Goal: Transaction & Acquisition: Book appointment/travel/reservation

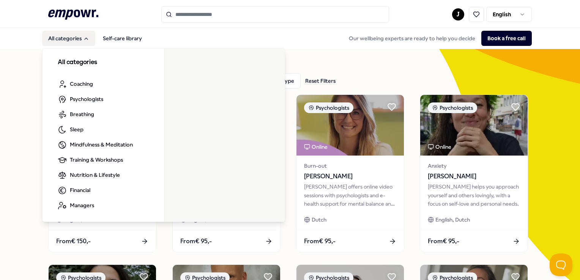
click at [87, 38] on icon "Main" at bounding box center [86, 39] width 6 height 6
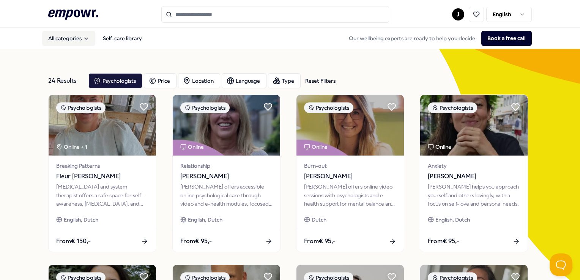
click at [62, 39] on button "All categories" at bounding box center [68, 38] width 53 height 15
click at [205, 14] on input "Search for products, categories or subcategories" at bounding box center [275, 14] width 228 height 17
drag, startPoint x: 157, startPoint y: 38, endPoint x: 119, endPoint y: 42, distance: 39.0
click at [119, 42] on div "All categories Self-care library Our wellbeing experts are ready to help you de…" at bounding box center [290, 38] width 484 height 18
drag, startPoint x: 119, startPoint y: 42, endPoint x: 161, endPoint y: 39, distance: 42.3
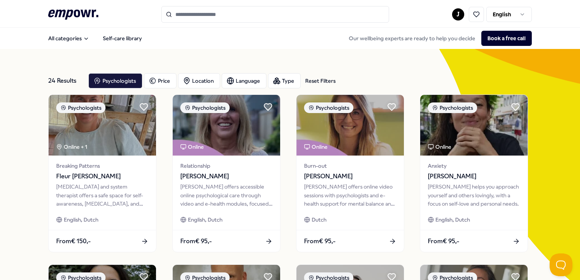
click at [161, 39] on div "All categories Self-care library Our wellbeing experts are ready to help you de…" at bounding box center [290, 38] width 484 height 18
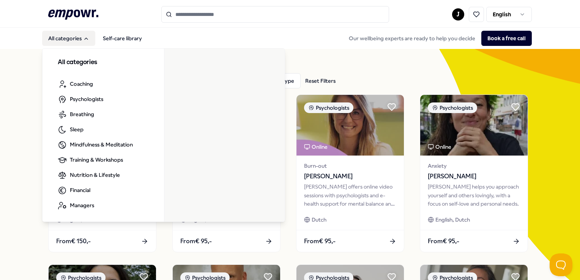
click at [71, 61] on h3 "All categories" at bounding box center [103, 63] width 91 height 10
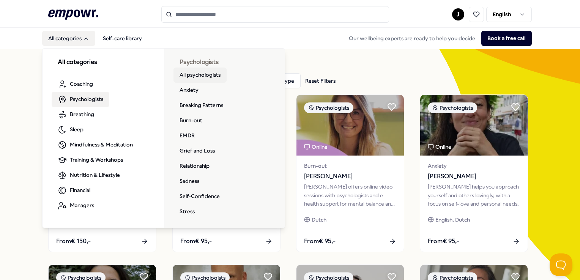
click at [201, 72] on link "All psychologists" at bounding box center [200, 75] width 53 height 15
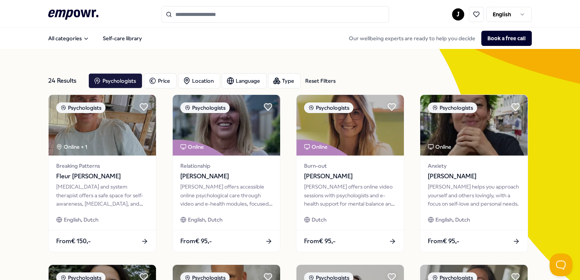
click at [254, 11] on input "Search for products, categories or subcategories" at bounding box center [275, 14] width 228 height 17
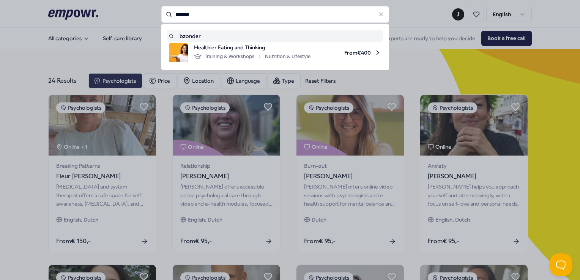
drag, startPoint x: 226, startPoint y: 21, endPoint x: 218, endPoint y: 21, distance: 7.2
click at [218, 21] on input "*******" at bounding box center [275, 14] width 228 height 17
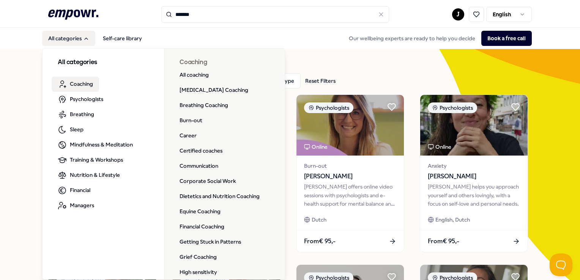
click at [91, 83] on span "Coaching" at bounding box center [81, 84] width 23 height 8
click at [91, 83] on div "All categories Coaching Psychologists Breathing Sleep Mindfulness & Meditation …" at bounding box center [163, 163] width 243 height 234
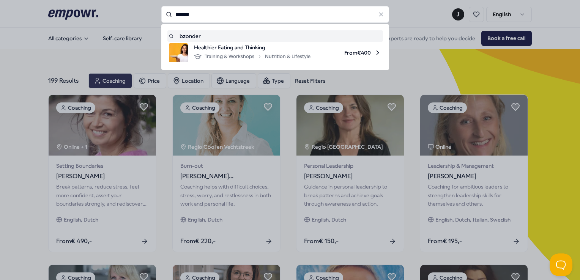
click at [207, 9] on input "*******" at bounding box center [275, 14] width 228 height 17
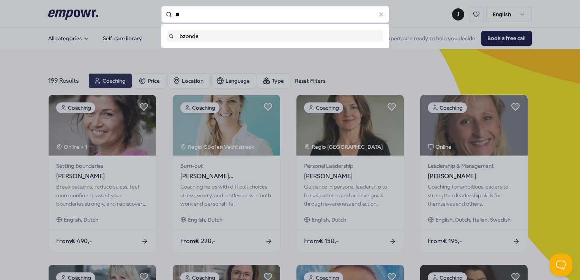
type input "*"
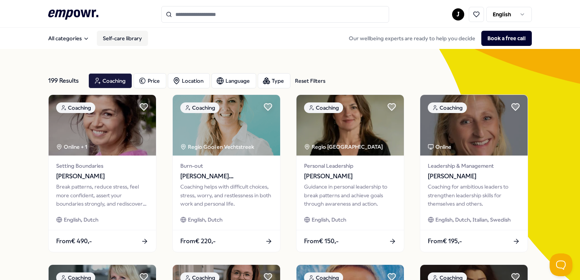
click at [129, 37] on link "Self-care library" at bounding box center [122, 38] width 51 height 15
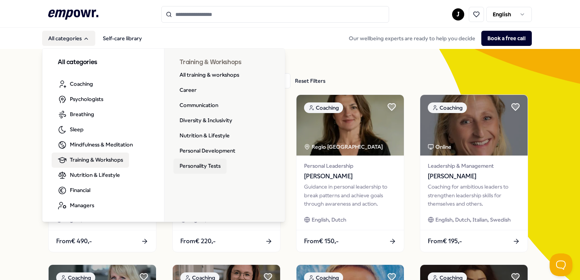
click at [207, 170] on link "Personality Tests" at bounding box center [200, 166] width 53 height 15
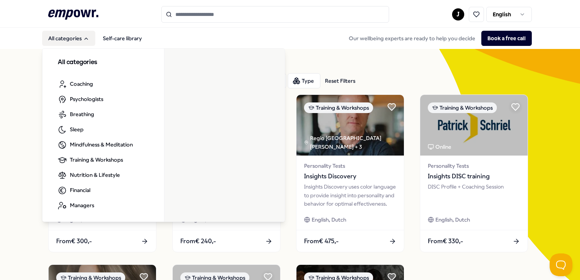
click at [90, 37] on button "All categories" at bounding box center [68, 38] width 53 height 15
click at [82, 35] on button "All categories" at bounding box center [68, 38] width 53 height 15
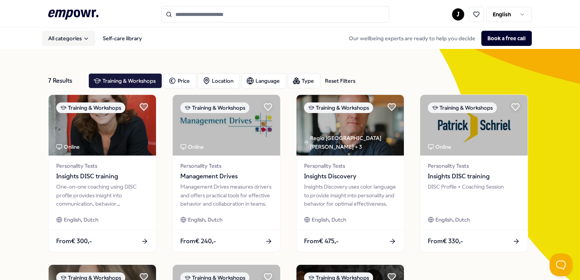
click at [90, 35] on button "All categories" at bounding box center [68, 38] width 53 height 15
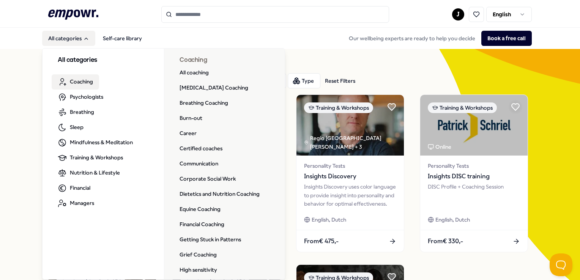
scroll to position [1, 0]
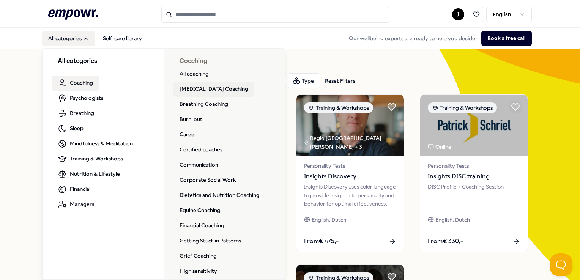
click at [203, 90] on link "[MEDICAL_DATA] Coaching" at bounding box center [214, 89] width 81 height 15
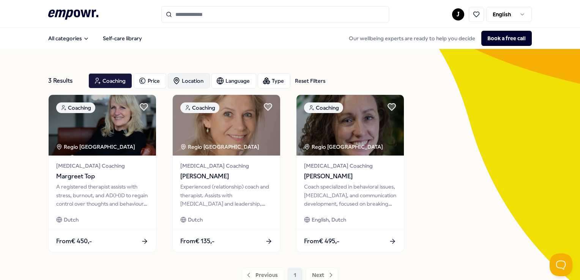
click at [200, 81] on div "Location" at bounding box center [189, 80] width 42 height 15
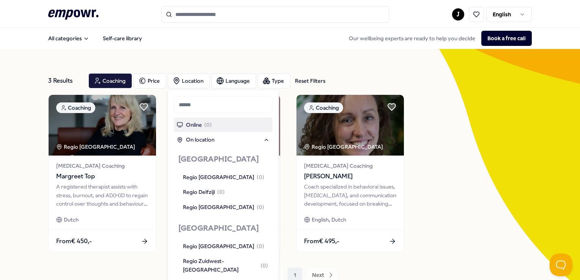
click at [433, 196] on div "Coaching Regio Groot-Amsterdam ADHD Coaching Margreet Top A registered therapis…" at bounding box center [290, 174] width 484 height 158
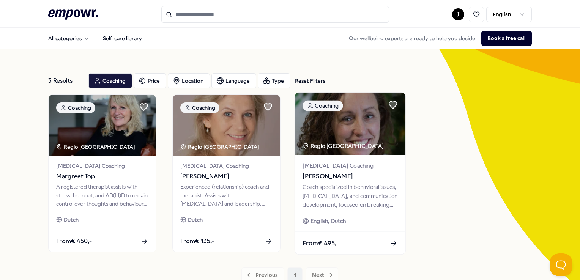
click at [350, 178] on span "[PERSON_NAME]" at bounding box center [350, 177] width 95 height 10
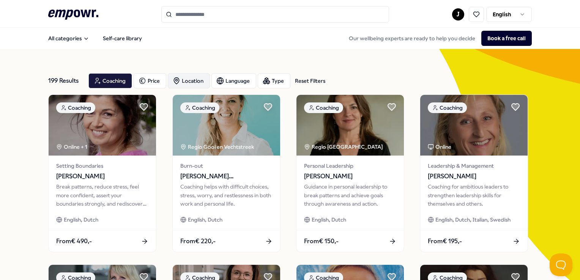
click at [195, 82] on div "Location" at bounding box center [189, 80] width 42 height 15
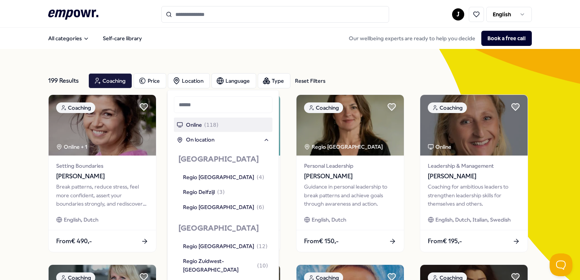
click at [199, 123] on span "Online" at bounding box center [194, 125] width 16 height 8
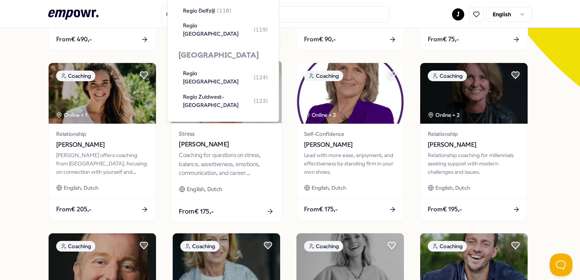
scroll to position [190, 0]
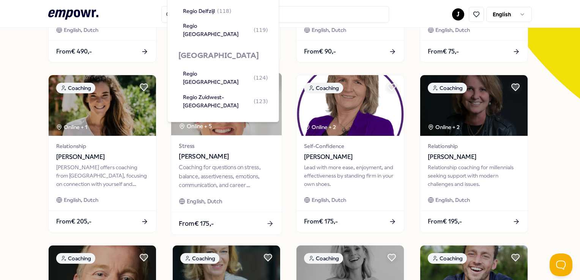
click at [226, 179] on div "Coaching for questions on stress, balance, assertiveness, emotions, communicati…" at bounding box center [226, 176] width 95 height 26
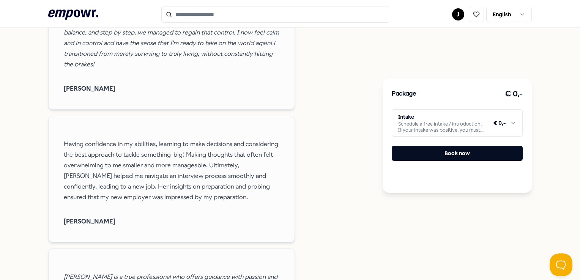
scroll to position [884, 0]
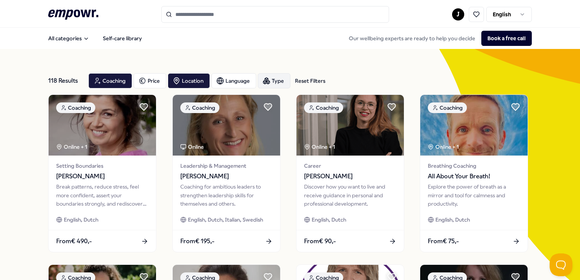
click at [277, 84] on div "Type" at bounding box center [274, 80] width 33 height 15
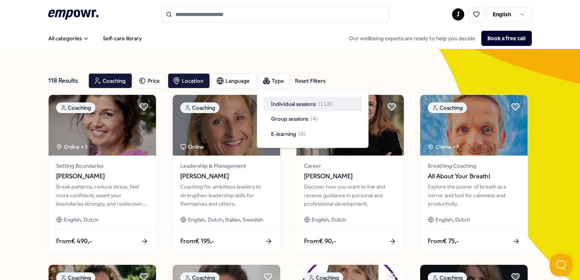
click at [281, 104] on span "Individual sessions" at bounding box center [293, 104] width 45 height 8
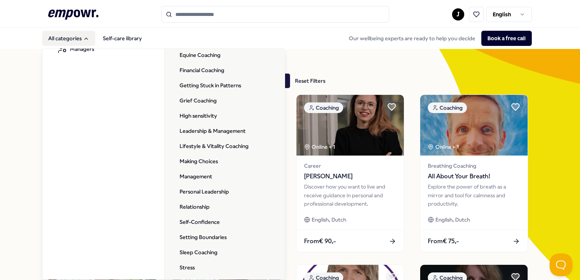
scroll to position [157, 0]
click at [220, 84] on link "Getting Stuck in Patterns" at bounding box center [211, 85] width 74 height 15
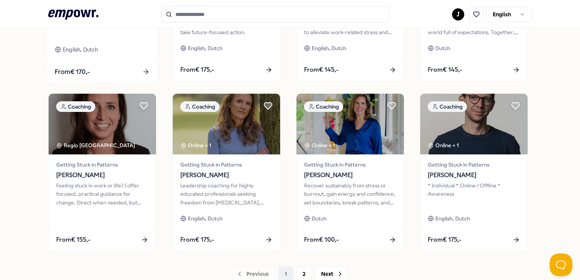
scroll to position [380, 0]
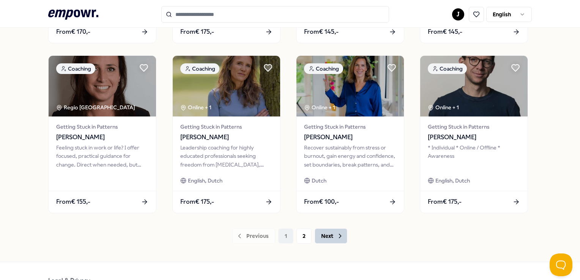
click at [331, 234] on button "Next" at bounding box center [331, 236] width 33 height 15
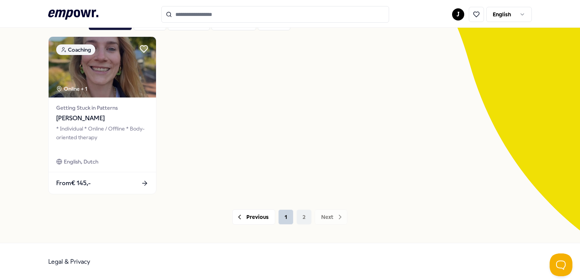
click at [278, 220] on button "1" at bounding box center [285, 217] width 15 height 15
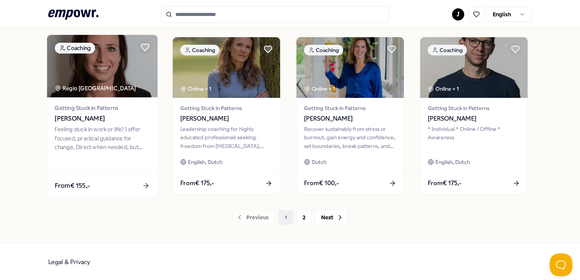
click at [109, 144] on div "Feeling stuck in work or life? I offer focused, practical guidance for change. …" at bounding box center [102, 138] width 95 height 26
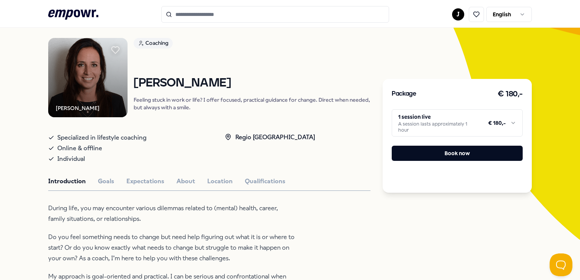
scroll to position [87, 0]
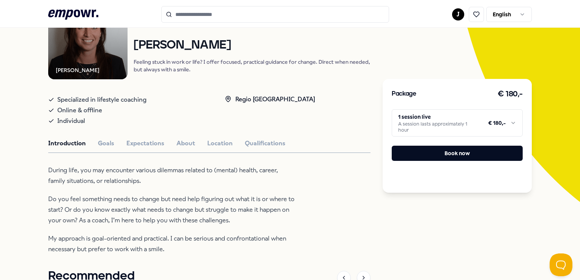
click at [516, 123] on html ".empowr-logo_svg__cls-1{fill:#03032f} J English All categories Self-care librar…" at bounding box center [290, 140] width 580 height 280
click at [0, 176] on html ".empowr-logo_svg__cls-1{fill:#03032f} J English All categories Self-care librar…" at bounding box center [290, 140] width 580 height 280
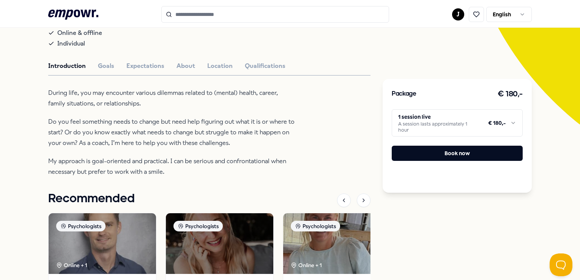
scroll to position [163, 0]
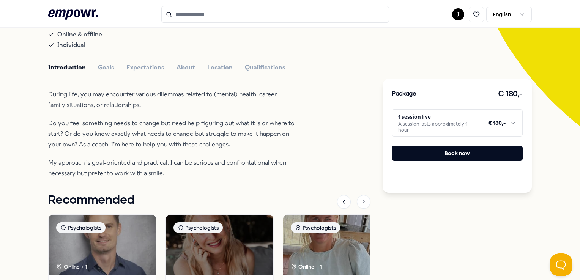
click at [74, 17] on icon ".empowr-logo_svg__cls-1{fill:#03032f}" at bounding box center [73, 15] width 50 height 14
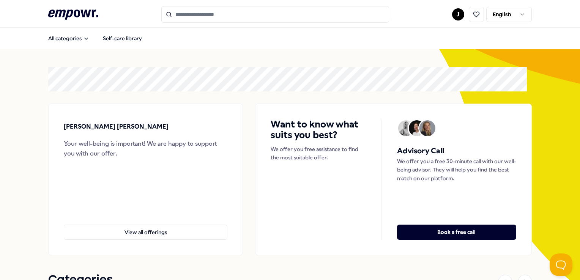
click at [203, 16] on input "Search for products, categories or subcategories" at bounding box center [275, 14] width 228 height 17
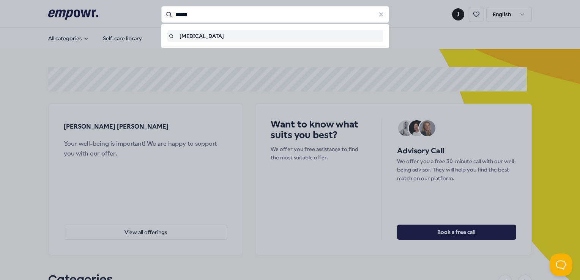
type input "******"
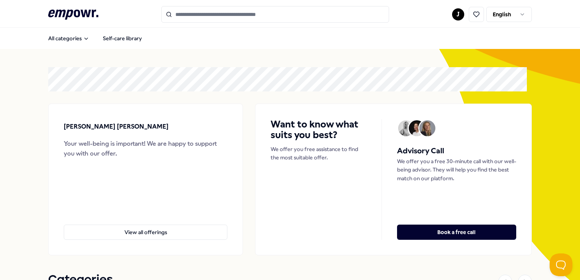
click at [190, 15] on input "Search for products, categories or subcategories" at bounding box center [275, 14] width 228 height 17
paste input "**********"
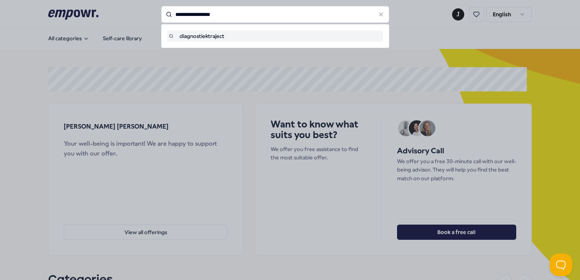
click at [216, 38] on div "diagnostiektraject" at bounding box center [275, 36] width 213 height 8
type input "**********"
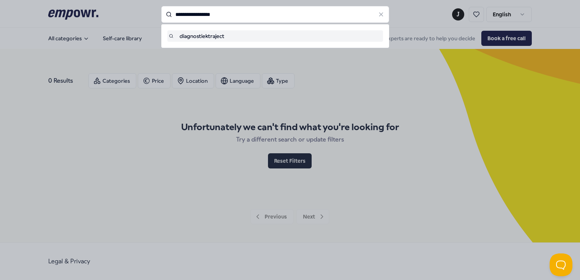
click at [198, 17] on input "**********" at bounding box center [275, 14] width 228 height 17
drag, startPoint x: 205, startPoint y: 15, endPoint x: 337, endPoint y: -21, distance: 136.8
click at [337, 0] on html "**********" at bounding box center [290, 140] width 580 height 280
type input "**********"
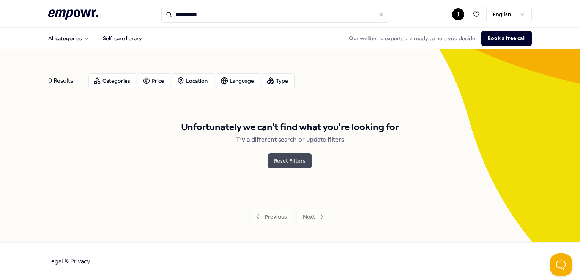
click at [305, 161] on button "Reset Filters" at bounding box center [290, 160] width 44 height 15
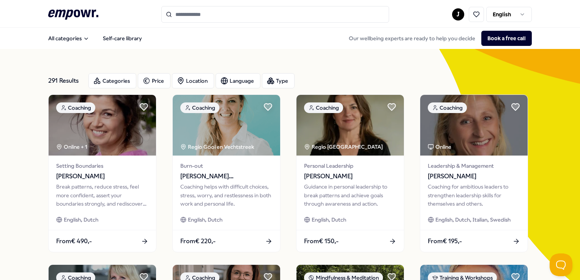
click at [173, 19] on input "Search for products, categories or subcategories" at bounding box center [275, 14] width 228 height 17
paste input "**********"
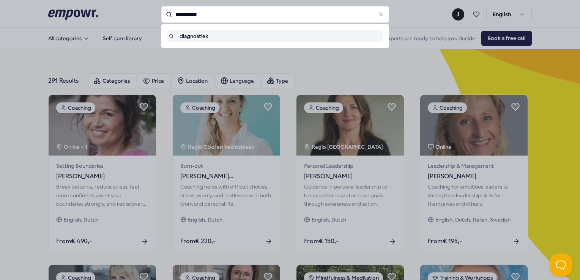
type input "**********"
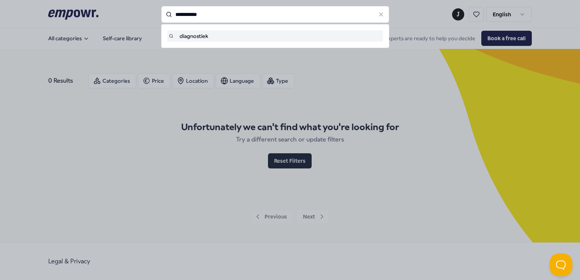
drag, startPoint x: 211, startPoint y: 12, endPoint x: 138, endPoint y: 8, distance: 73.5
click at [161, 8] on div "**********" at bounding box center [275, 14] width 228 height 17
paste input "*******"
type input "**********"
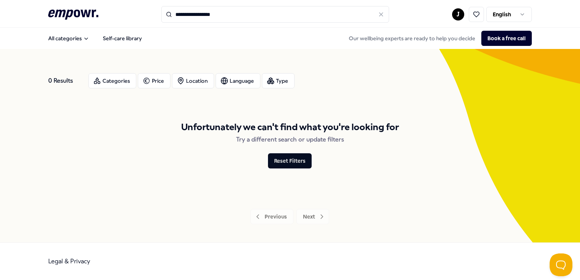
click at [65, 9] on icon ".empowr-logo_svg__cls-1{fill:#03032f}" at bounding box center [73, 15] width 50 height 14
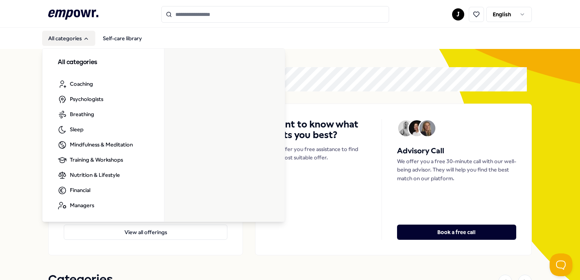
click at [72, 40] on button "All categories" at bounding box center [68, 38] width 53 height 15
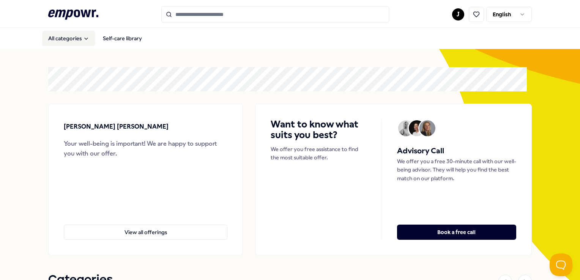
click at [72, 40] on button "All categories" at bounding box center [68, 38] width 53 height 15
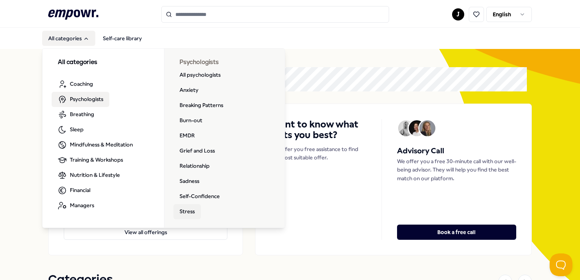
click at [183, 210] on link "Stress" at bounding box center [187, 211] width 27 height 15
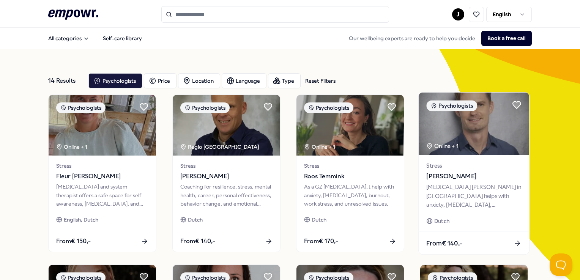
click at [456, 190] on div "[MEDICAL_DATA] [PERSON_NAME] in [GEOGRAPHIC_DATA] helps with anxiety, [MEDICAL_…" at bounding box center [474, 196] width 95 height 26
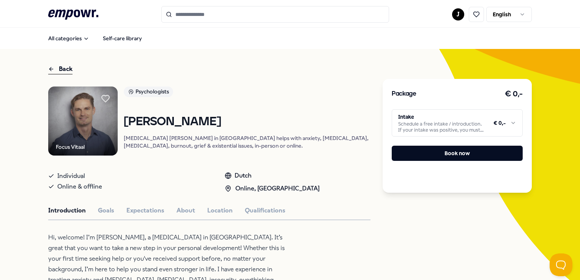
click at [509, 123] on html ".empowr-logo_svg__cls-1{fill:#03032f} J English All categories Self-care librar…" at bounding box center [290, 140] width 580 height 280
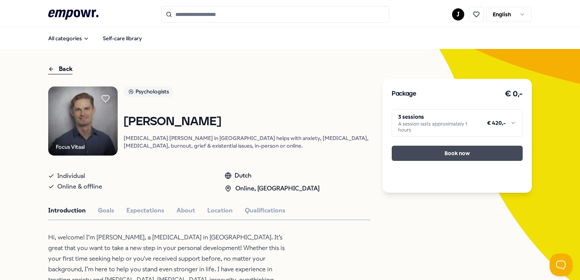
click at [460, 155] on button "Book now" at bounding box center [457, 153] width 131 height 15
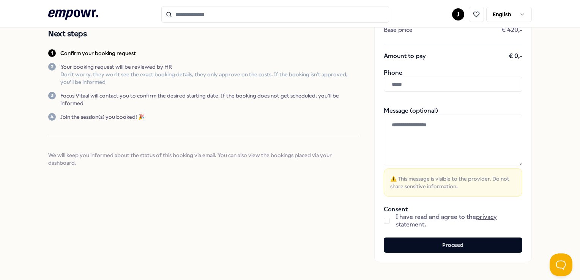
scroll to position [90, 0]
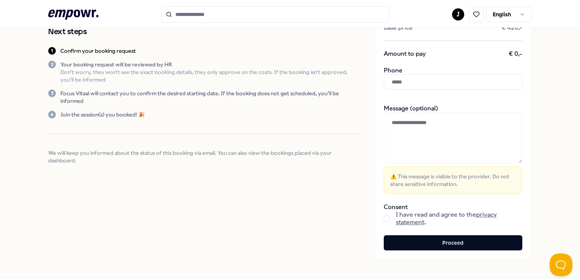
click at [451, 82] on input "text" at bounding box center [453, 81] width 139 height 15
type input "**********"
click at [328, 210] on div "Confirm your booking request Confirm your order by filling out your details Nex…" at bounding box center [203, 108] width 311 height 304
click at [384, 219] on button "button" at bounding box center [387, 219] width 6 height 6
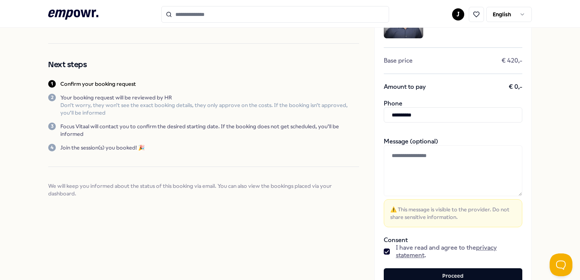
scroll to position [76, 0]
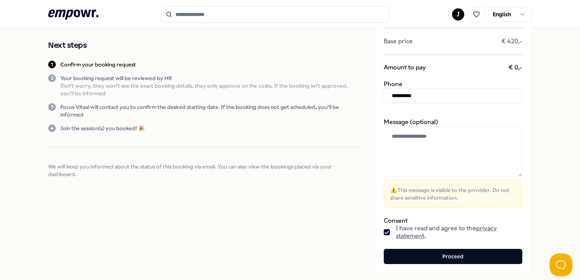
click at [448, 158] on textarea at bounding box center [453, 151] width 139 height 51
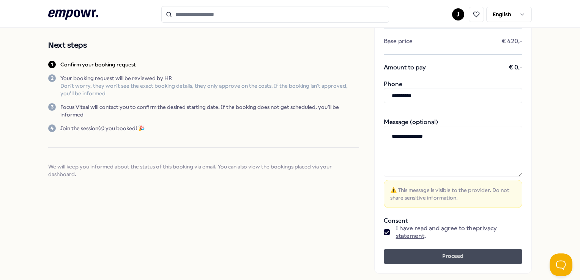
type textarea "**********"
click at [455, 257] on button "Proceed" at bounding box center [453, 256] width 139 height 15
